Goal: Navigation & Orientation: Find specific page/section

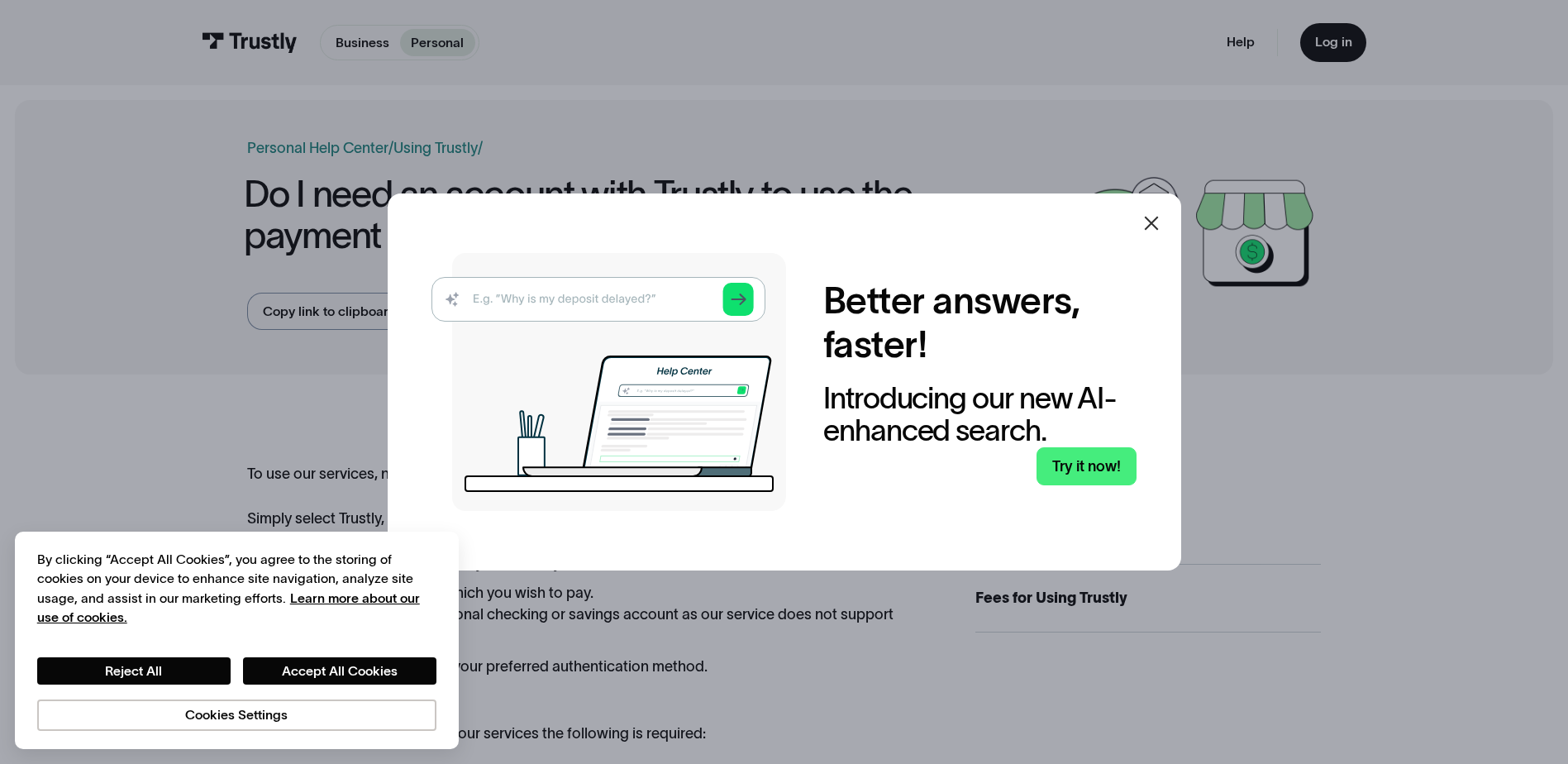
click at [1158, 223] on icon at bounding box center [1151, 223] width 14 height 14
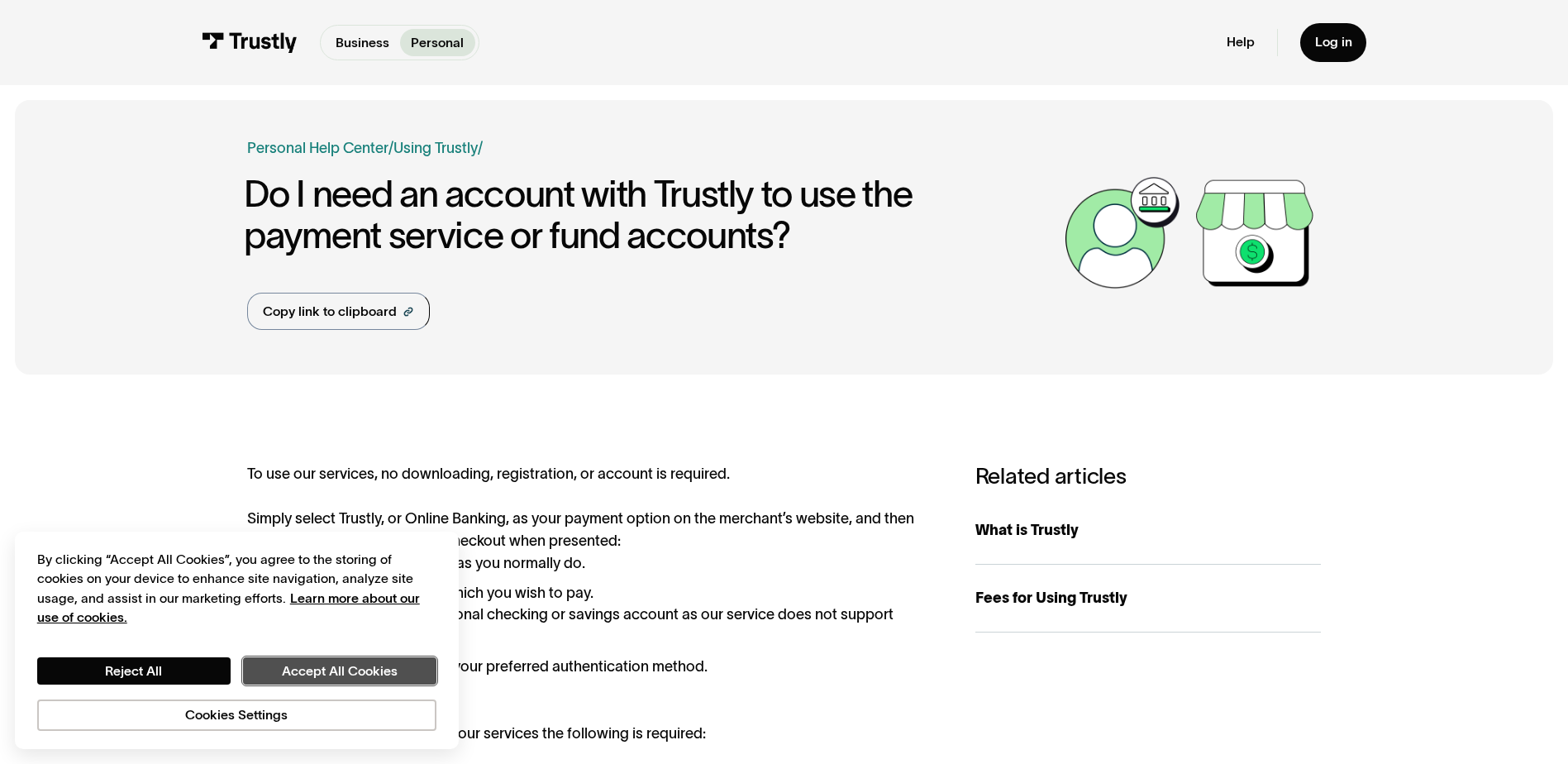
click at [326, 660] on button "Accept All Cookies" at bounding box center [340, 670] width 193 height 28
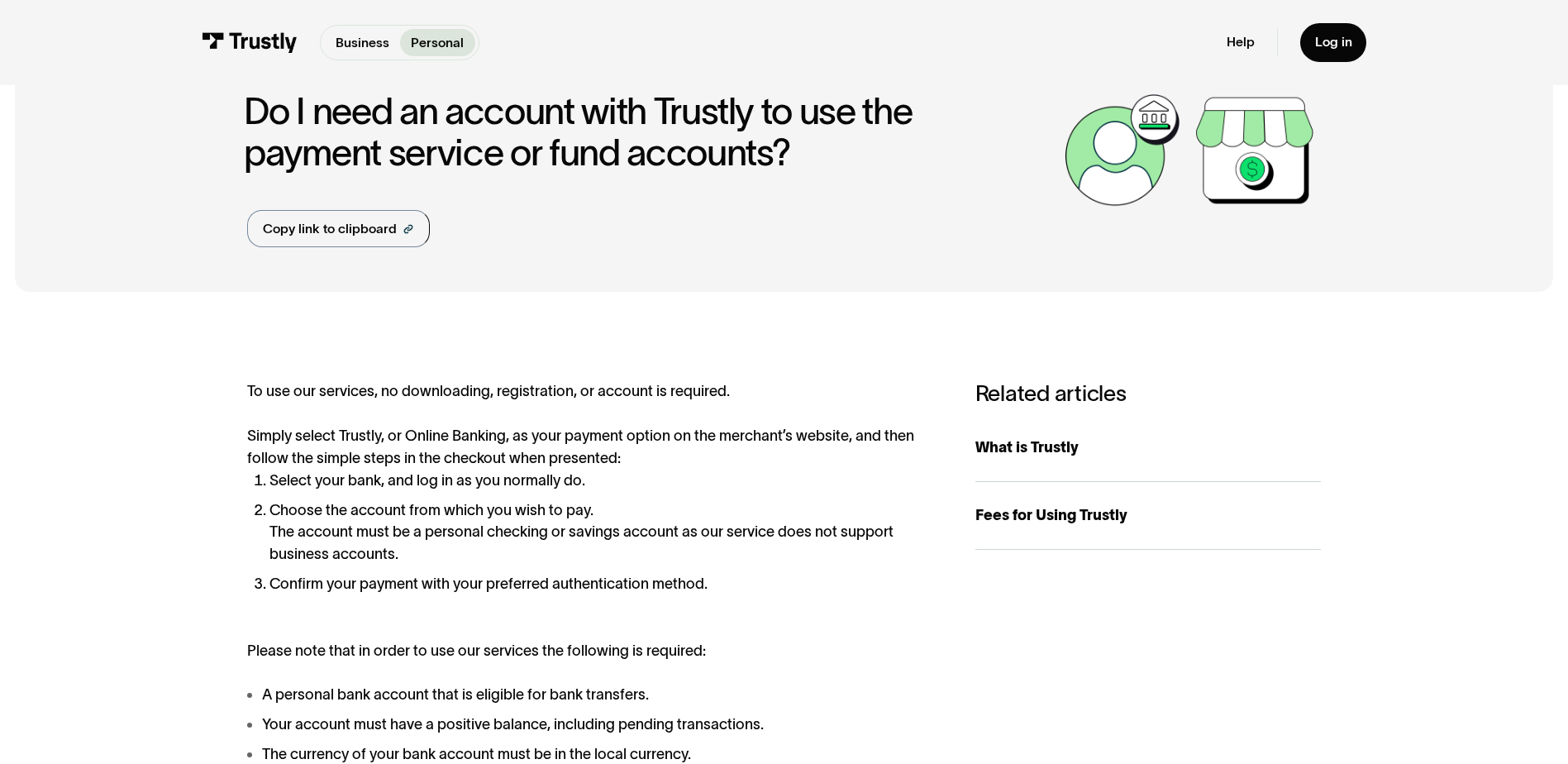
scroll to position [165, 0]
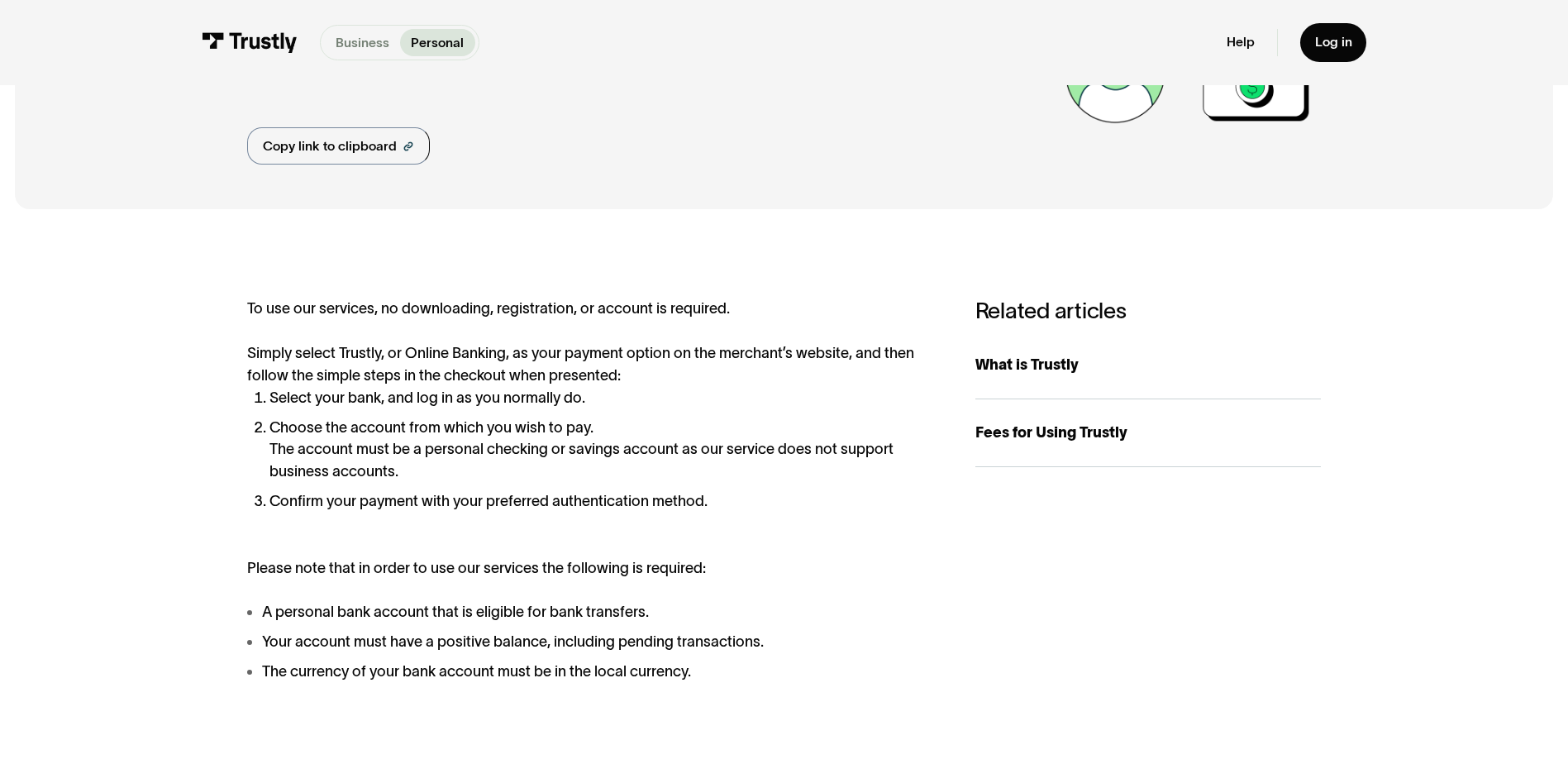
click at [375, 42] on p "Business" at bounding box center [363, 42] width 54 height 20
